Goal: Information Seeking & Learning: Learn about a topic

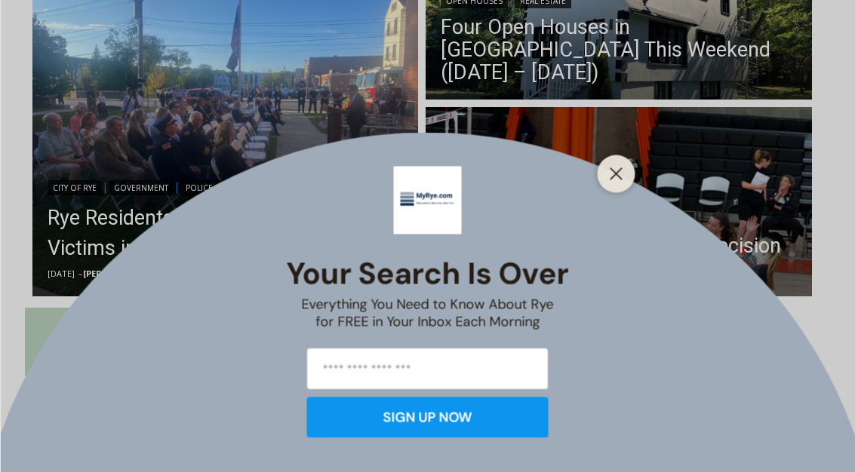
scroll to position [511, 0]
click at [620, 181] on icon "Close" at bounding box center [617, 175] width 14 height 14
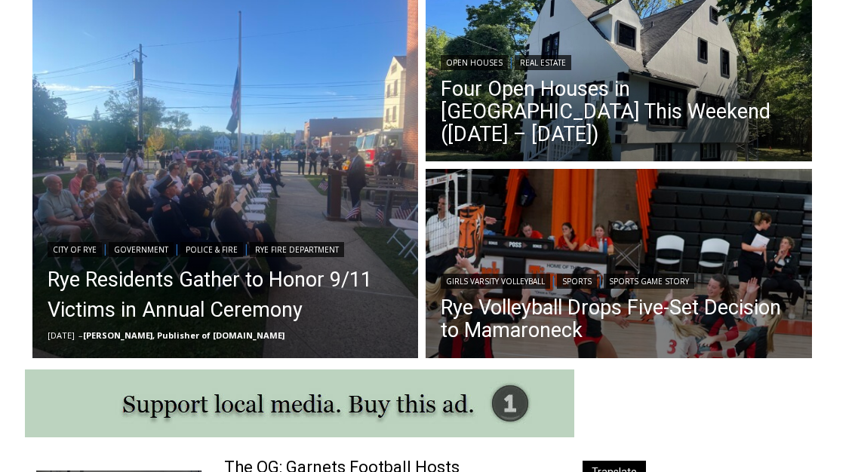
scroll to position [449, 0]
click at [176, 312] on link "Rye Residents Gather to Honor 9/11 Victims in Annual Ceremony" at bounding box center [226, 295] width 356 height 60
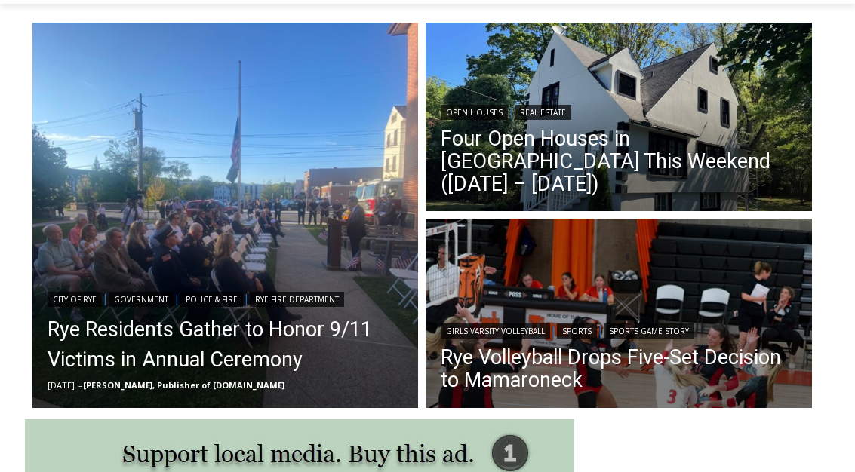
scroll to position [398, 0]
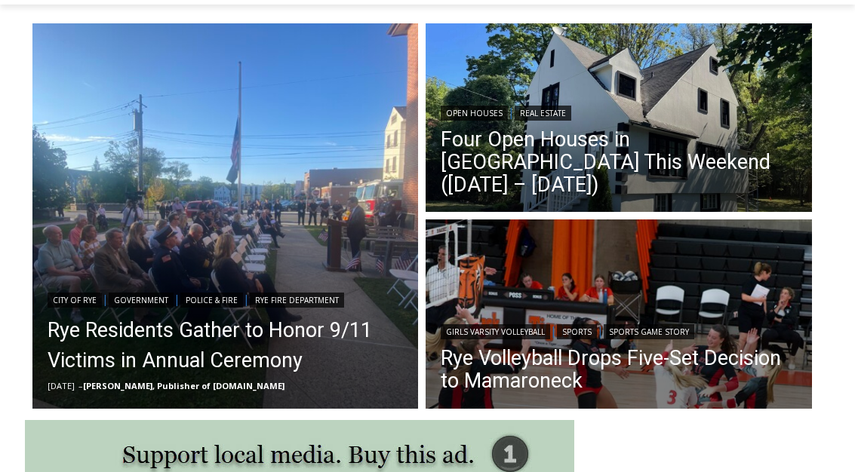
click at [499, 121] on link "Open Houses" at bounding box center [474, 113] width 67 height 15
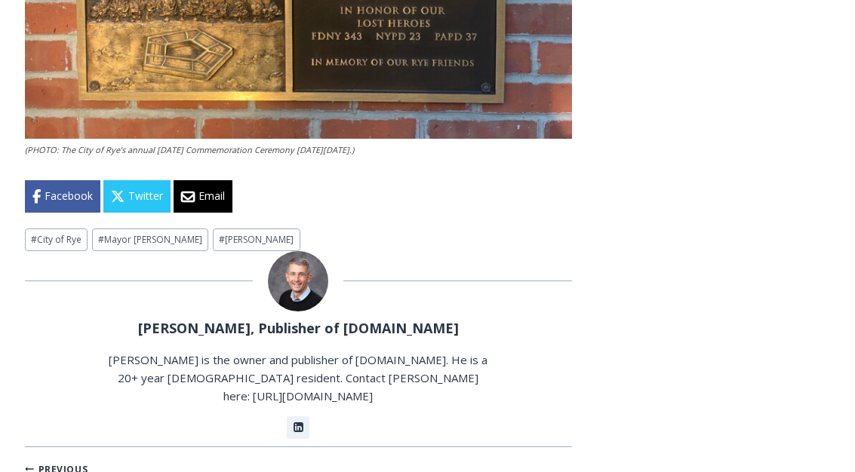
scroll to position [2833, 0]
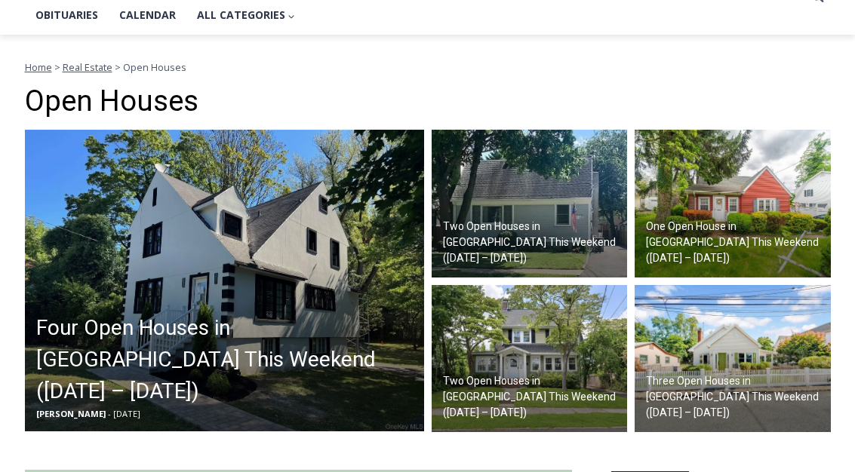
scroll to position [370, 0]
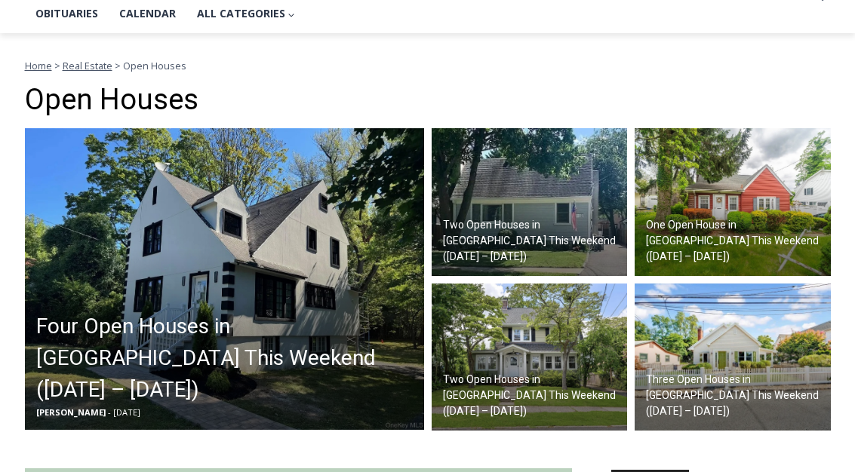
click at [118, 361] on h2 "Four Open Houses in [GEOGRAPHIC_DATA] This Weekend ([DATE] – [DATE])" at bounding box center [228, 358] width 384 height 95
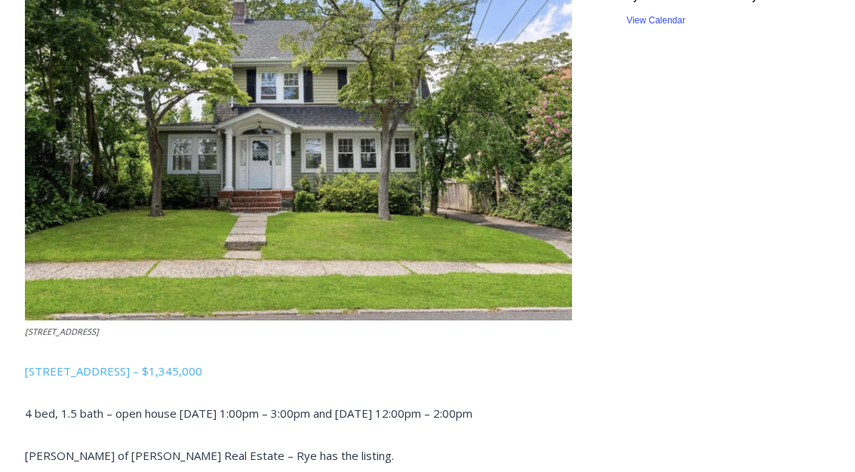
scroll to position [2594, 0]
click at [179, 364] on link "15 Roosevelt Avenue, Rye – $1,345,000" at bounding box center [113, 371] width 177 height 15
